Goal: Register for event/course

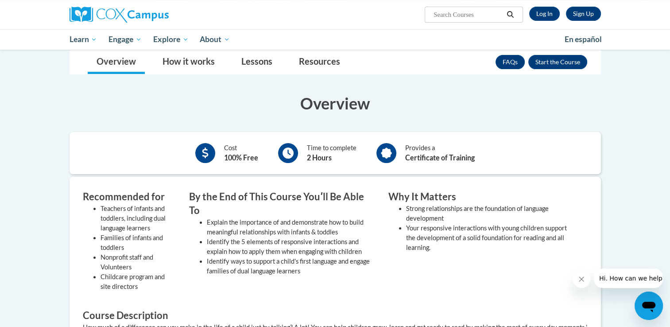
scroll to position [150, 0]
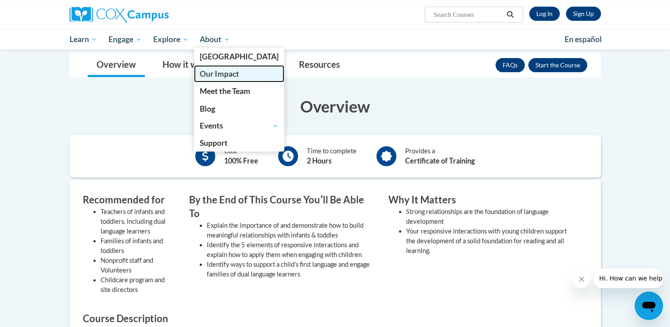
click at [255, 67] on link "Our Impact" at bounding box center [239, 73] width 90 height 17
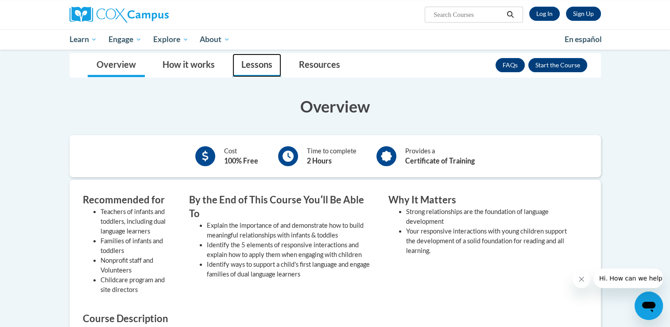
click at [264, 66] on link "Lessons" at bounding box center [256, 65] width 49 height 23
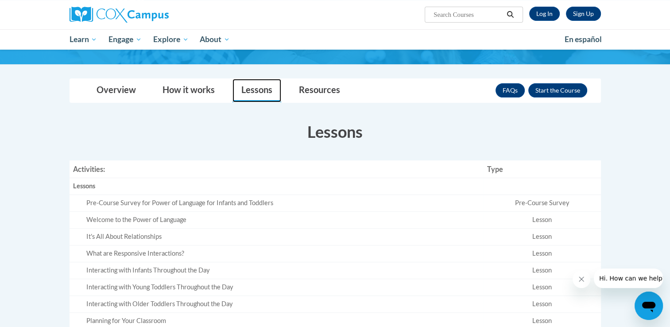
scroll to position [41, 0]
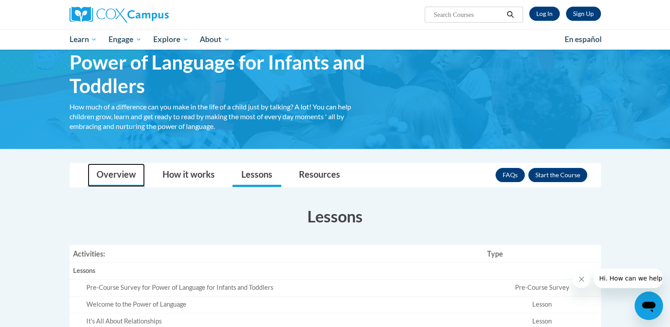
click at [115, 176] on link "Overview" at bounding box center [116, 174] width 57 height 23
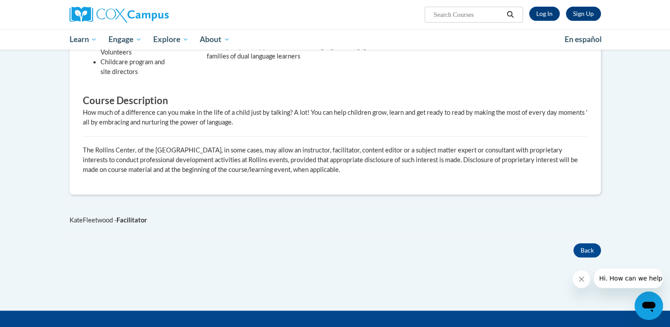
scroll to position [370, 0]
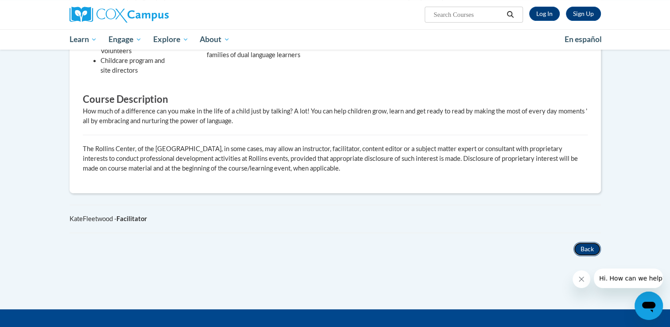
click at [588, 251] on button "Back" at bounding box center [586, 249] width 27 height 14
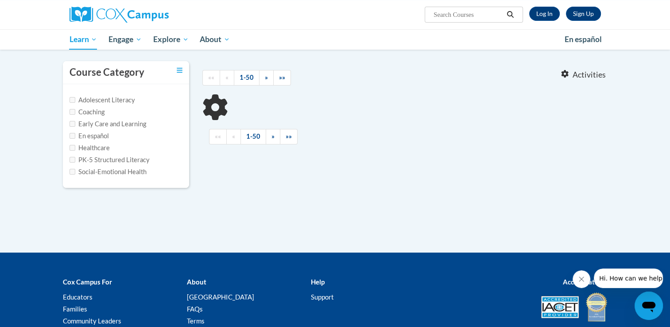
type input "infants and toddlers"
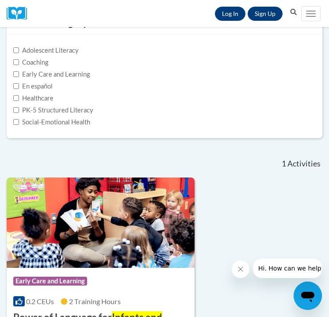
scroll to position [97, 0]
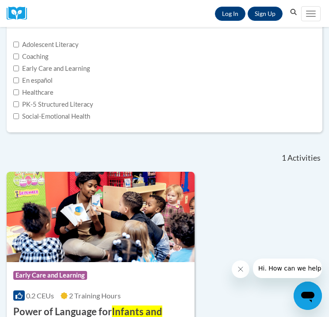
click at [243, 266] on icon "Close message from company" at bounding box center [240, 269] width 7 height 7
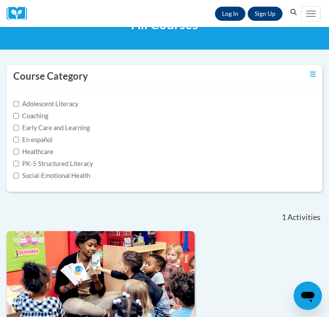
scroll to position [0, 0]
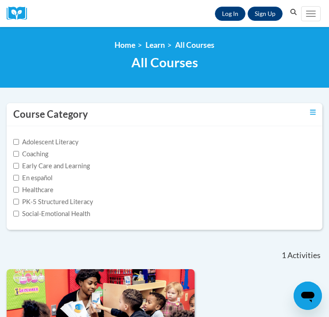
click at [298, 14] on button "Search" at bounding box center [293, 12] width 13 height 11
click at [156, 44] on link "Learn" at bounding box center [155, 44] width 19 height 9
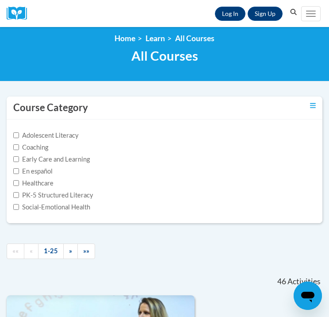
scroll to position [7, 0]
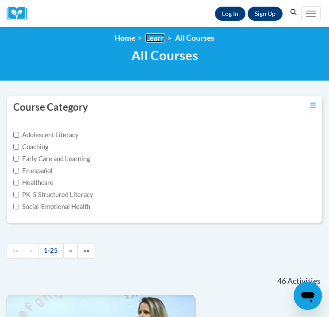
click at [150, 34] on link "Learn" at bounding box center [155, 37] width 19 height 9
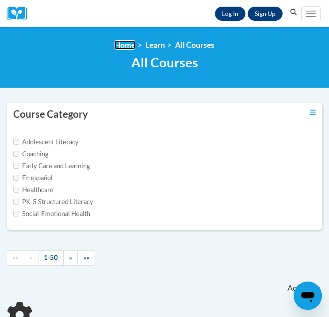
click at [127, 44] on link "Home" at bounding box center [125, 44] width 21 height 9
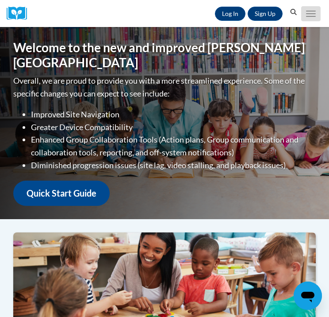
click at [313, 17] on button "Toggle navigation" at bounding box center [310, 13] width 19 height 15
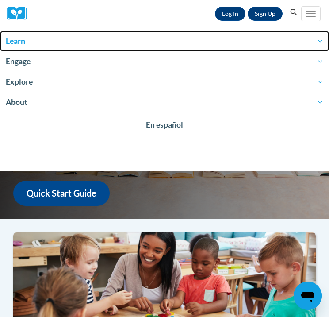
click at [11, 41] on span "Learn" at bounding box center [165, 41] width 318 height 11
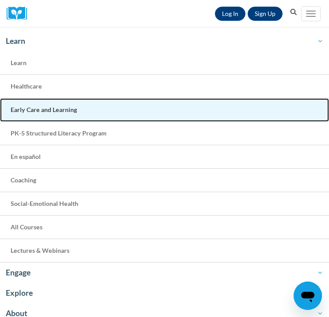
click at [99, 111] on link "Early Care and Learning" at bounding box center [164, 109] width 329 height 23
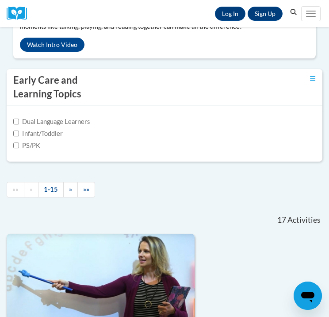
scroll to position [273, 0]
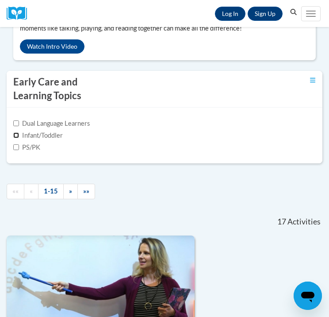
click at [14, 136] on input "Infant/Toddler" at bounding box center [16, 135] width 6 height 6
checkbox input "true"
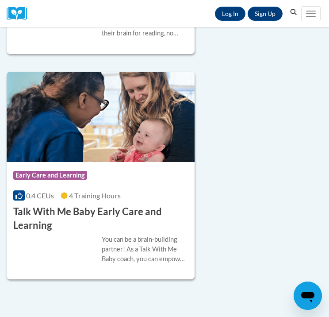
scroll to position [2156, 0]
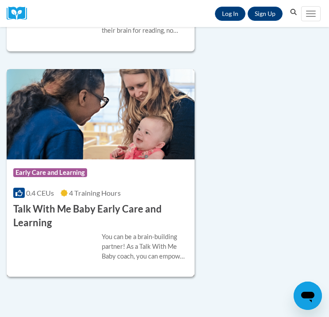
click at [126, 214] on h3 "Talk With Me Baby Early Care and Learning" at bounding box center [100, 215] width 175 height 27
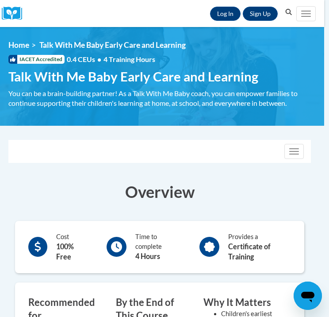
scroll to position [0, 4]
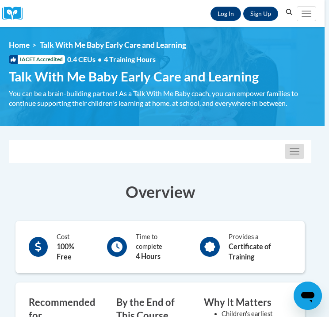
click at [294, 158] on button "Toggle navigation" at bounding box center [294, 151] width 19 height 15
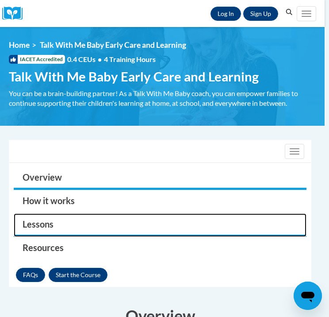
click at [64, 224] on link "Lessons" at bounding box center [160, 224] width 293 height 23
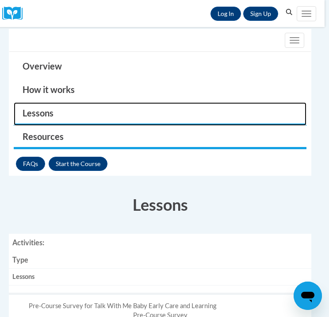
scroll to position [113, 4]
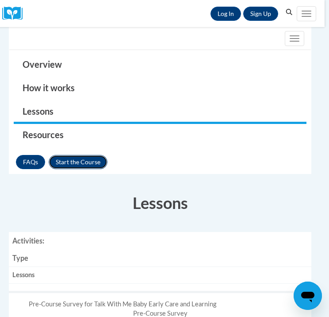
click at [67, 155] on button "Enroll" at bounding box center [78, 162] width 59 height 14
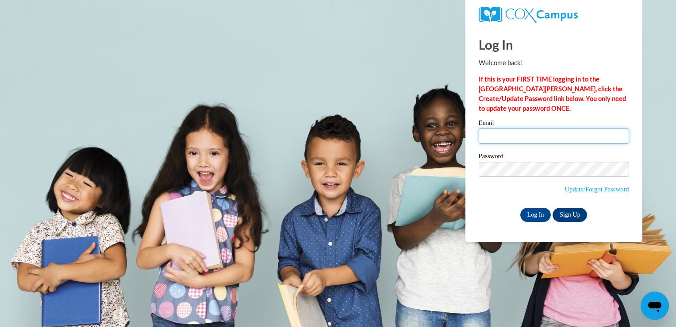
click at [336, 135] on input "Email" at bounding box center [554, 135] width 150 height 15
type input "alexis.wareman@cougar.bartonccc.edu"
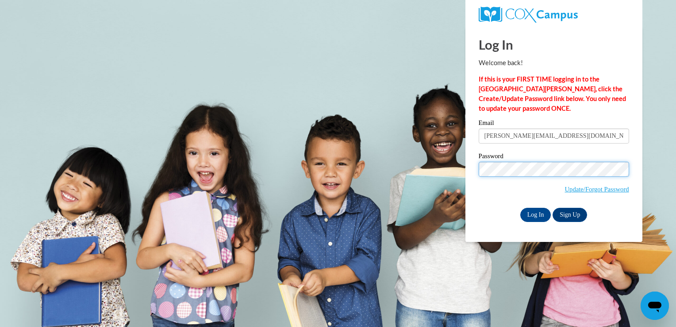
click at [336, 176] on span "Update/Forgot Password" at bounding box center [554, 180] width 150 height 37
click at [336, 208] on input "Log In" at bounding box center [536, 215] width 31 height 14
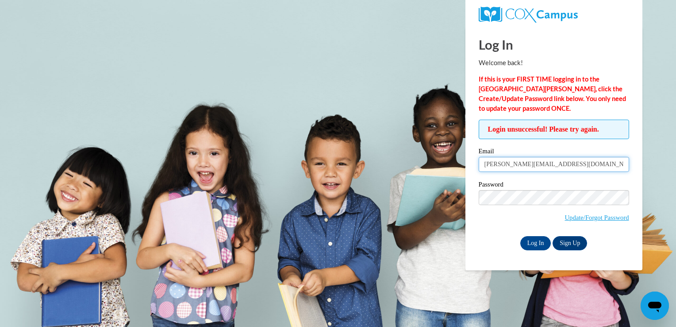
drag, startPoint x: 607, startPoint y: 164, endPoint x: 513, endPoint y: 166, distance: 93.9
click at [513, 166] on input "[PERSON_NAME][EMAIL_ADDRESS][DOMAIN_NAME]" at bounding box center [554, 164] width 150 height 15
click at [598, 165] on input "[PERSON_NAME][EMAIL_ADDRESS][DOMAIN_NAME]" at bounding box center [554, 164] width 150 height 15
drag, startPoint x: 598, startPoint y: 165, endPoint x: 459, endPoint y: 166, distance: 138.1
click at [459, 166] on body "Log In Welcome back! If this is your FIRST TIME logging in to the [GEOGRAPHIC_D…" at bounding box center [338, 163] width 676 height 327
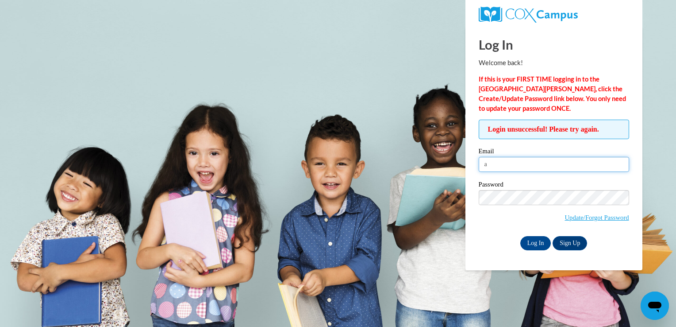
type input "[EMAIL_ADDRESS][DOMAIN_NAME]"
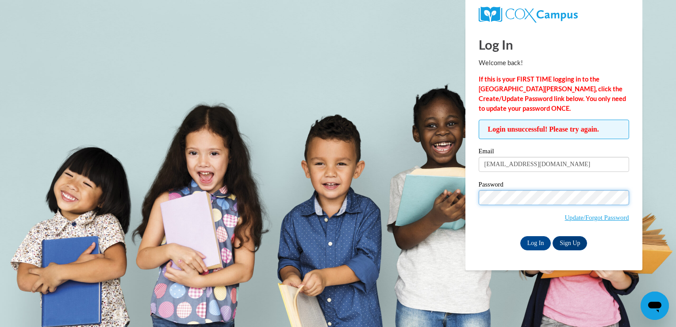
click at [521, 236] on input "Log In" at bounding box center [536, 243] width 31 height 14
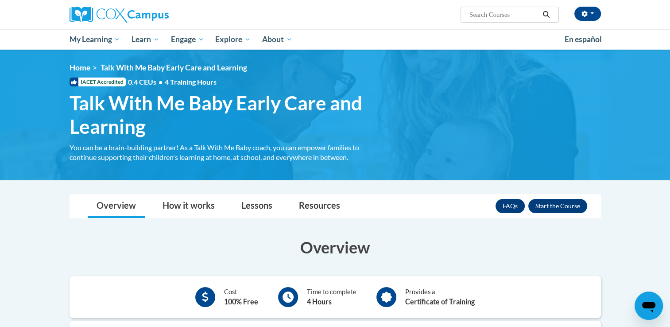
scroll to position [132, 0]
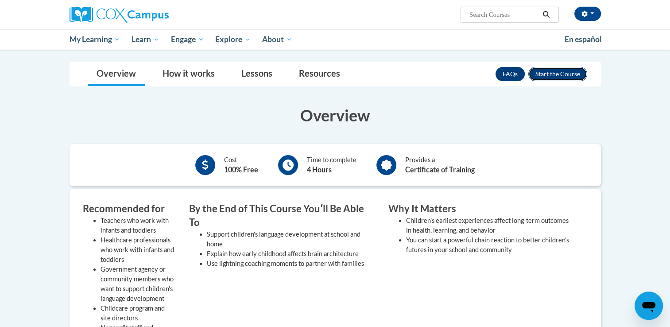
click at [555, 78] on button "Enroll" at bounding box center [557, 74] width 59 height 14
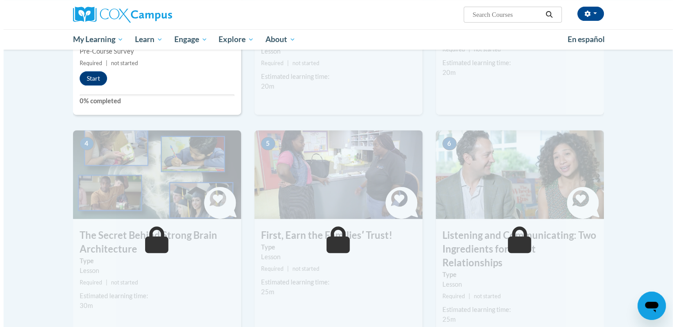
scroll to position [171, 0]
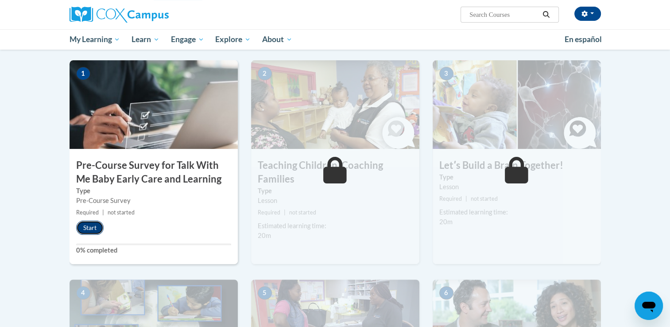
click at [94, 226] on button "Start" at bounding box center [89, 227] width 27 height 14
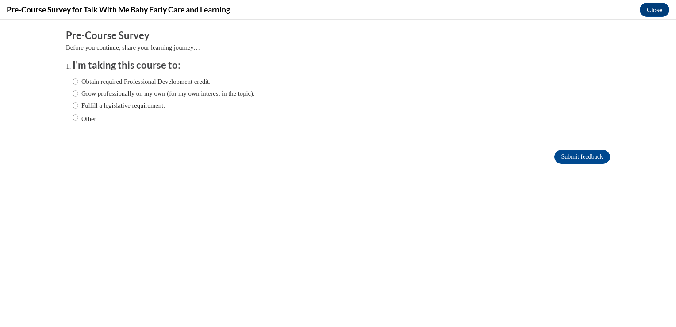
scroll to position [0, 0]
click at [147, 93] on label "Grow professionally on my own (for my own interest in the topic)." at bounding box center [164, 94] width 182 height 10
click at [78, 93] on input "Grow professionally on my own (for my own interest in the topic)." at bounding box center [76, 94] width 6 height 10
radio input "true"
click at [198, 79] on label "Obtain required Professional Development credit." at bounding box center [142, 82] width 138 height 10
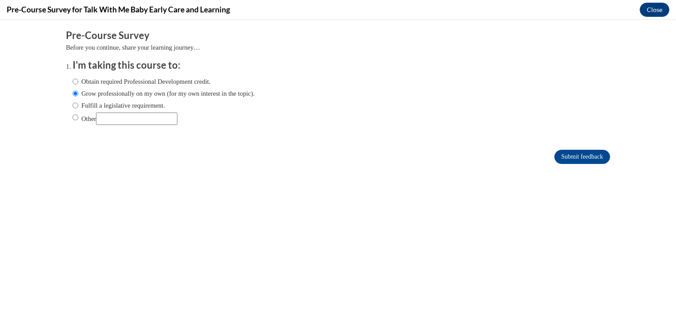
click at [78, 79] on input "Obtain required Professional Development credit." at bounding box center [76, 82] width 6 height 10
radio input "true"
click at [575, 158] on input "Submit feedback" at bounding box center [583, 157] width 56 height 14
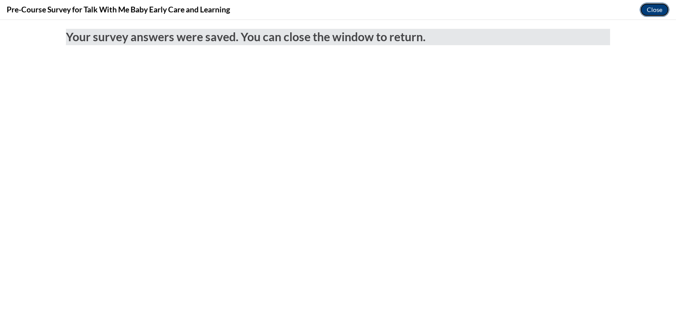
click at [656, 10] on button "Close" at bounding box center [655, 10] width 30 height 14
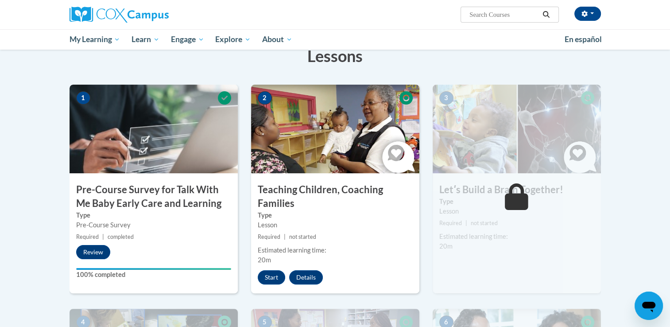
scroll to position [133, 0]
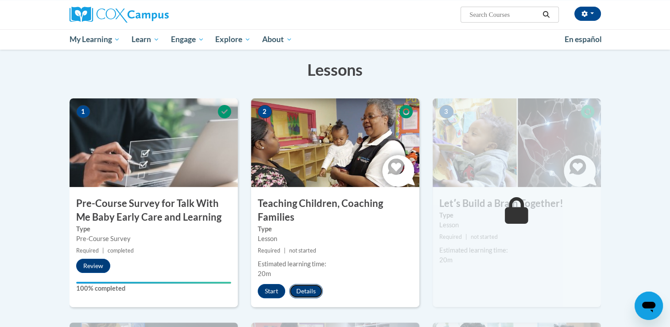
click at [302, 293] on button "Details" at bounding box center [306, 291] width 34 height 14
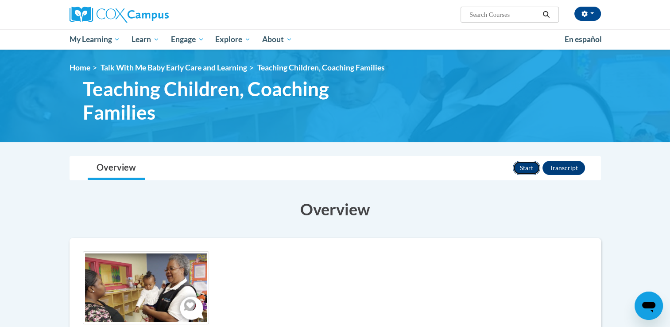
click at [527, 165] on button "Start" at bounding box center [526, 168] width 27 height 14
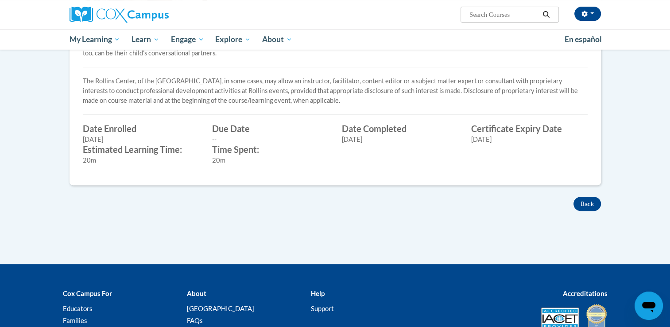
scroll to position [397, 0]
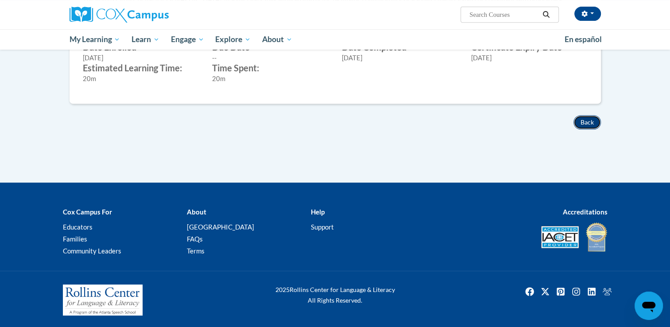
click at [579, 121] on button "Back" at bounding box center [586, 122] width 27 height 14
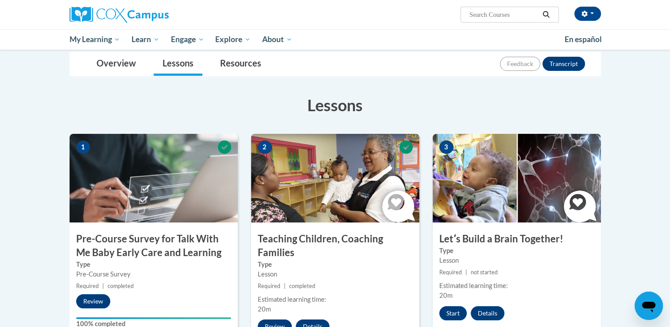
scroll to position [96, 0]
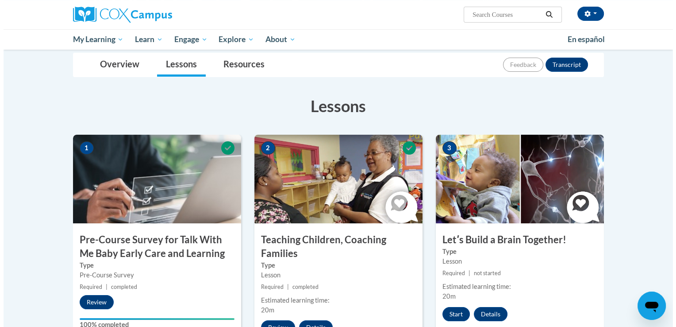
scroll to position [145, 0]
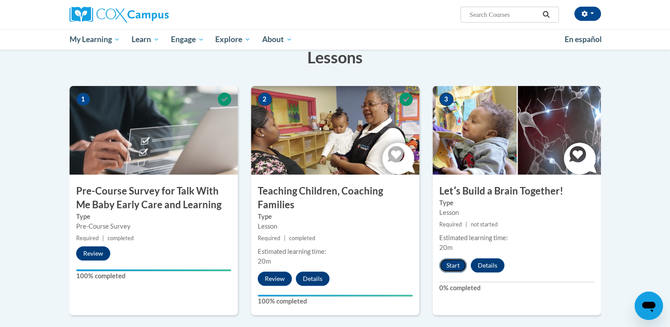
click at [456, 263] on button "Start" at bounding box center [452, 265] width 27 height 14
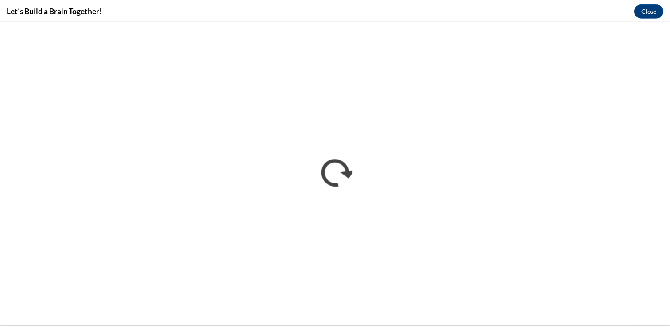
scroll to position [0, 0]
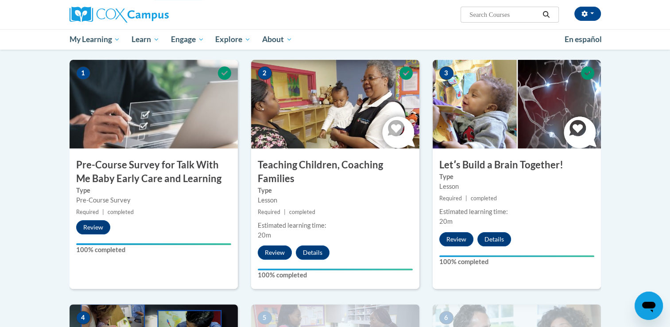
scroll to position [172, 0]
